Goal: Task Accomplishment & Management: Use online tool/utility

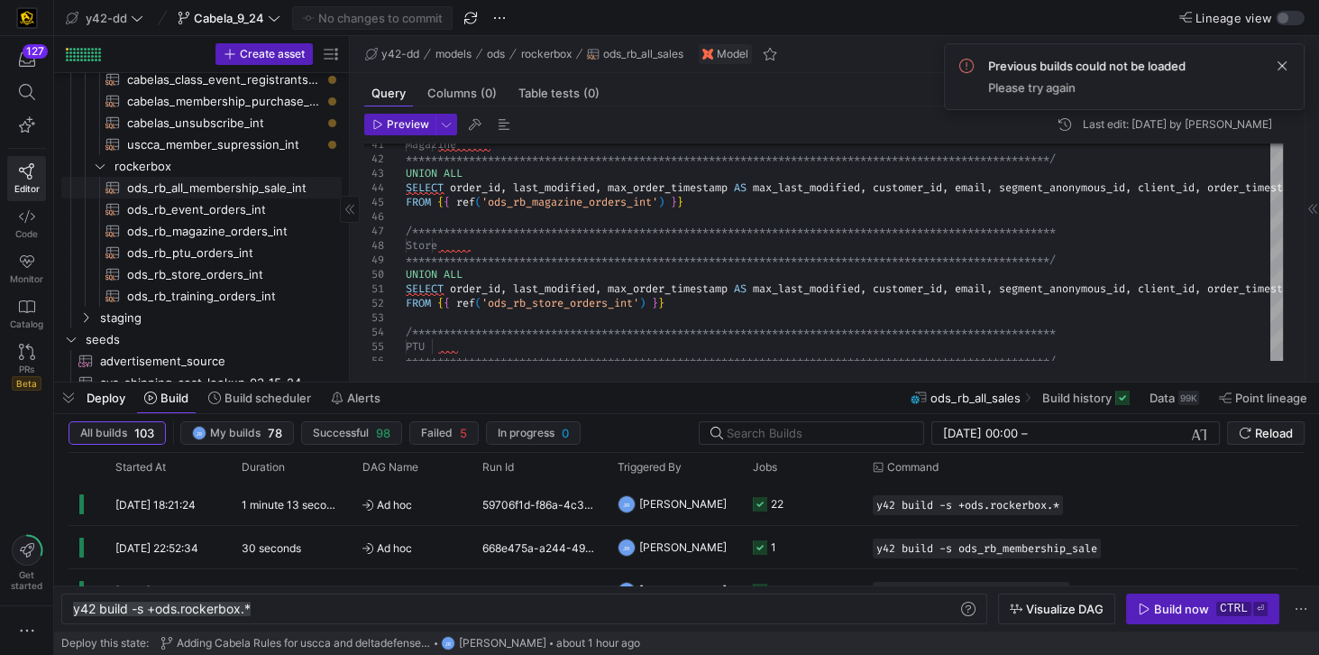
scroll to position [361, 0]
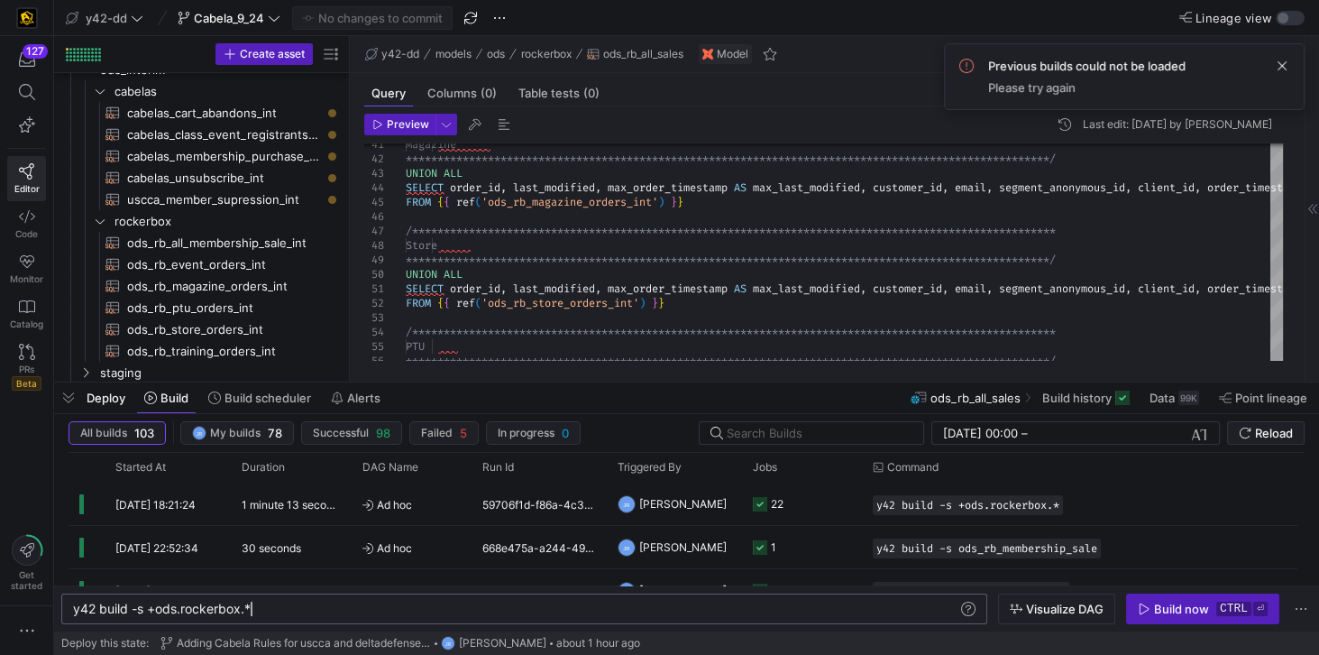
click at [268, 614] on div "y42 build -s +ods.rockerbox.*" at bounding box center [516, 609] width 887 height 14
drag, startPoint x: 268, startPoint y: 614, endPoint x: 70, endPoint y: 610, distance: 197.6
click at [73, 610] on div "y42 build -s +ods.rockerbox.*" at bounding box center [516, 609] width 887 height 14
type textarea "y42 build -s +ods.cabelas.*"
click at [1191, 610] on div "Build now" at bounding box center [1181, 609] width 55 height 14
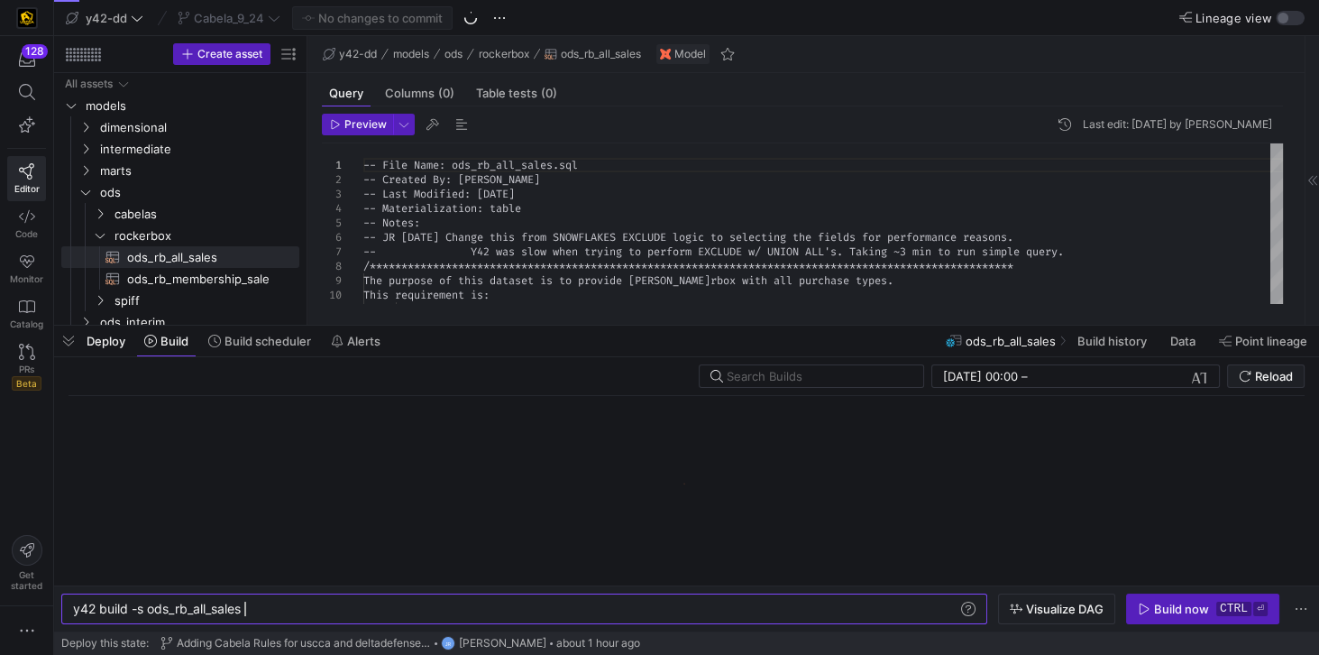
scroll to position [0, 170]
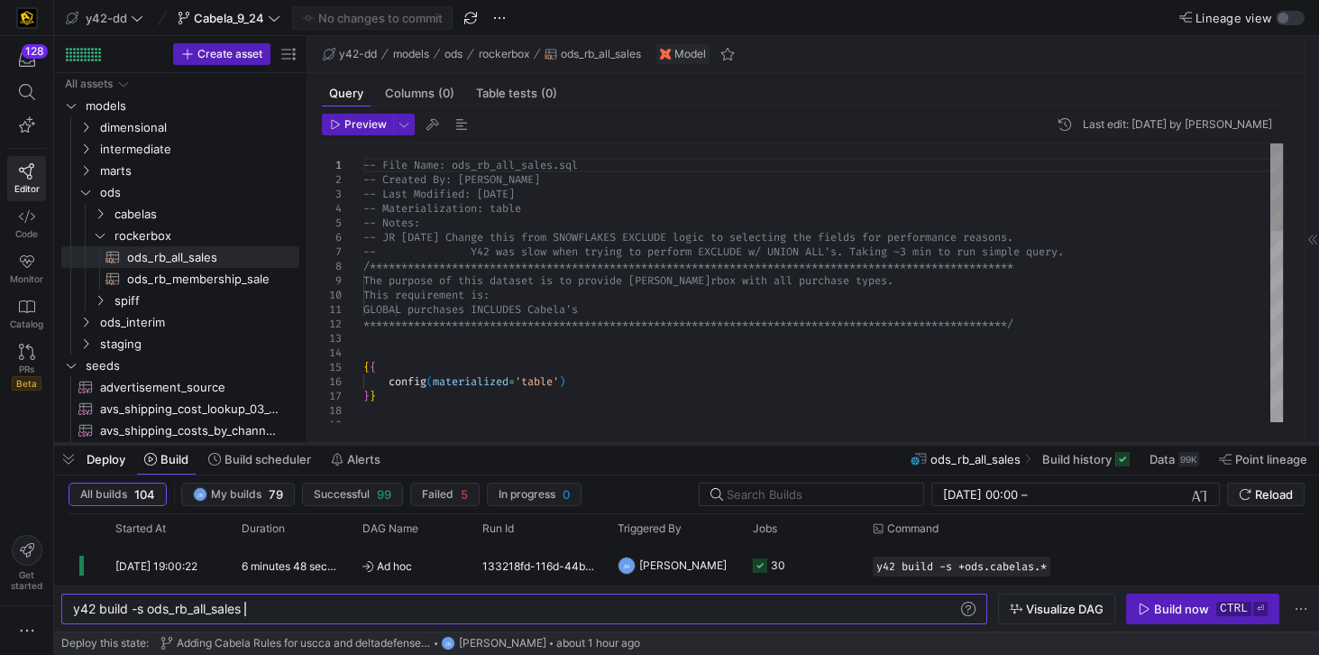
drag, startPoint x: 405, startPoint y: 327, endPoint x: 393, endPoint y: 446, distance: 118.7
click at [393, 446] on div at bounding box center [686, 443] width 1265 height 7
click at [211, 279] on span "ods_rb_membership_sale​​​​​​​​​​" at bounding box center [203, 279] width 152 height 21
type textarea "**********"
type textarea "y42 build -s ods_rb_membership_sale"
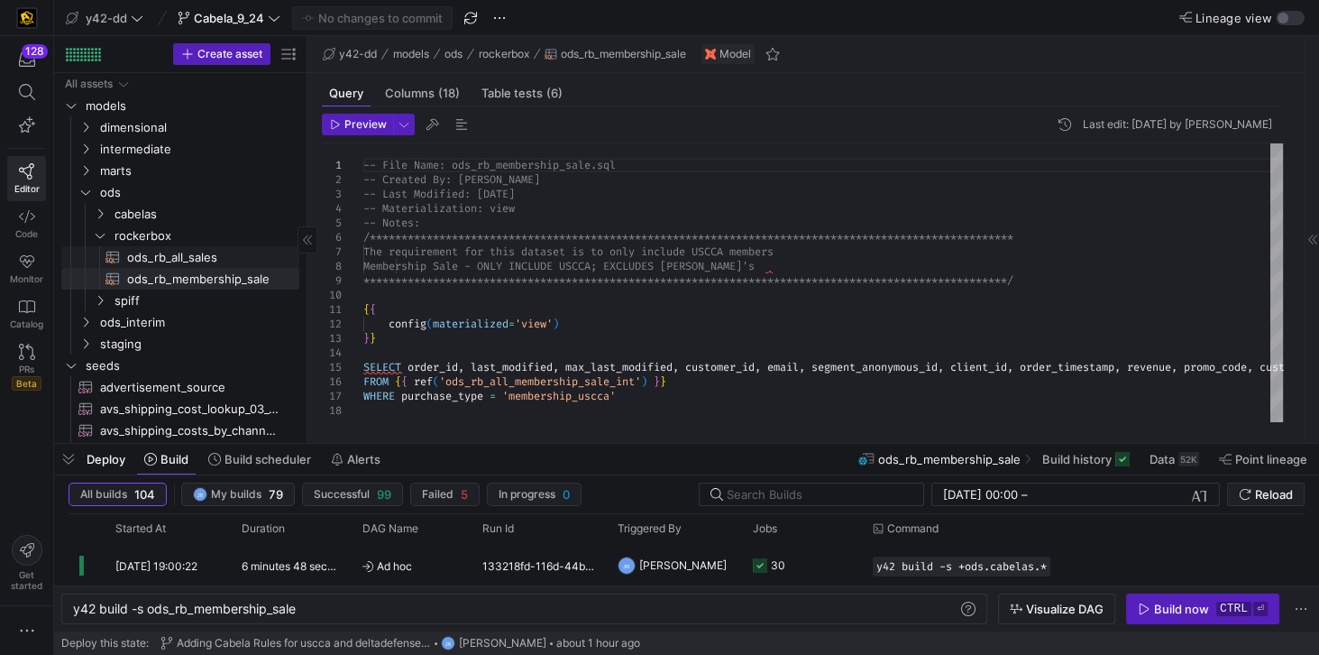
click at [186, 253] on span "ods_rb_all_sales​​​​​​​​​​" at bounding box center [203, 257] width 152 height 21
type textarea "**********"
type textarea "y42 build -s ods_rb_all_sales"
